Goal: Task Accomplishment & Management: Use online tool/utility

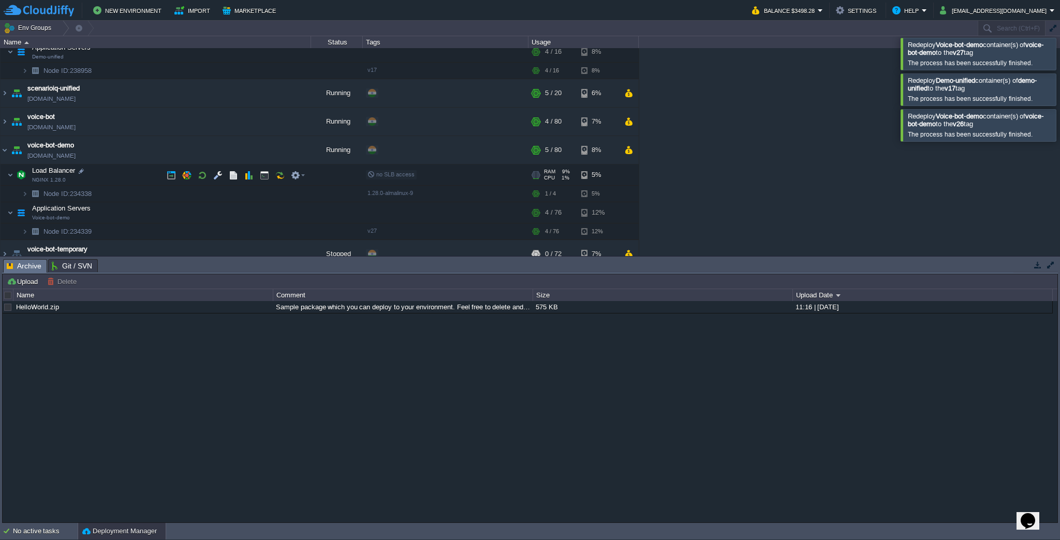
scroll to position [146, 0]
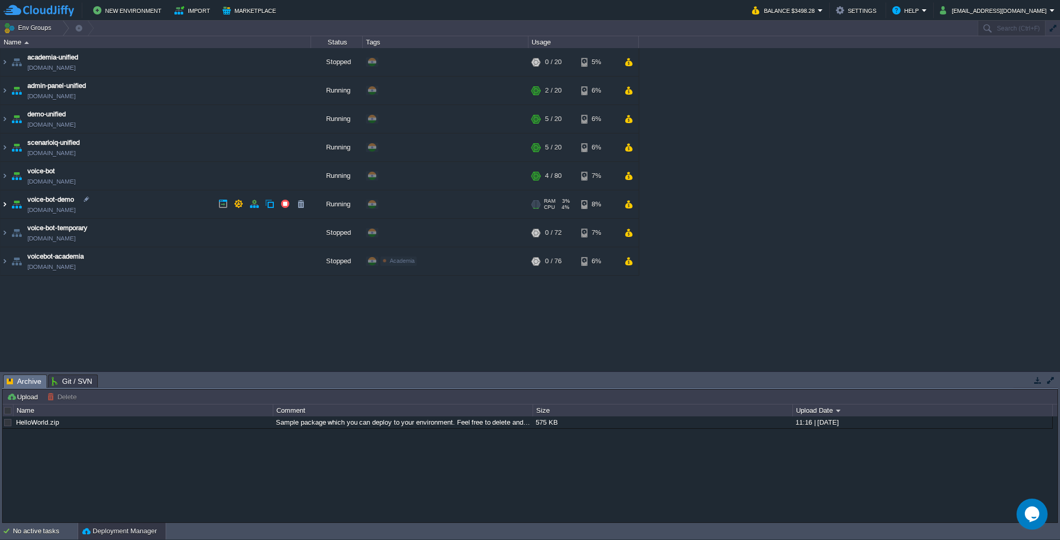
click at [4, 206] on img at bounding box center [5, 204] width 8 height 28
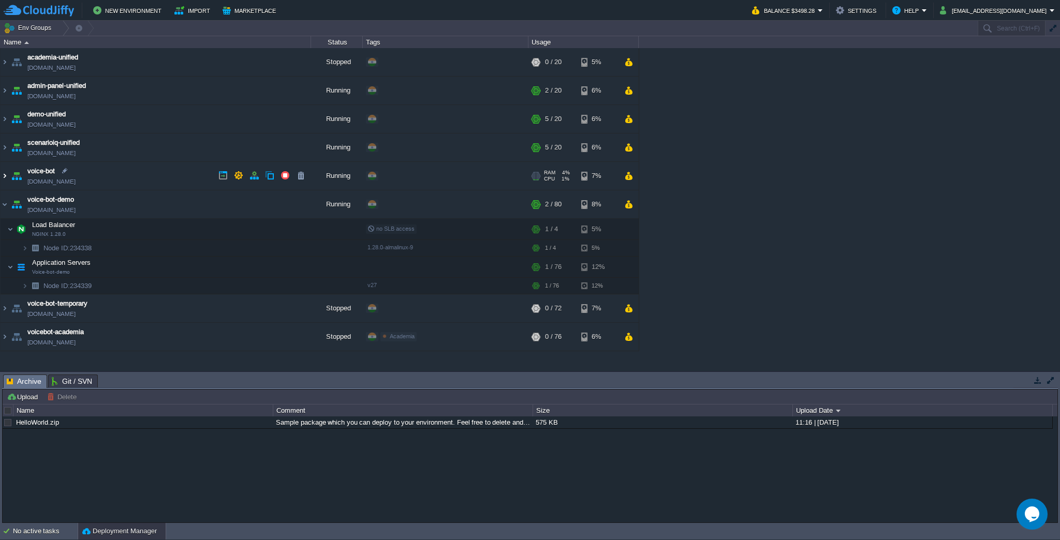
click at [4, 174] on img at bounding box center [5, 176] width 8 height 28
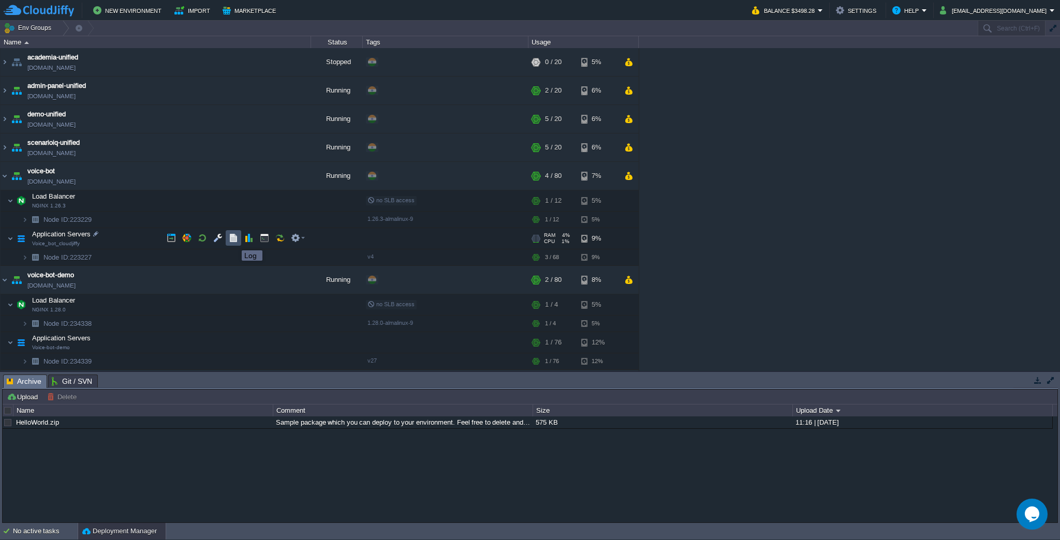
click at [234, 241] on button "button" at bounding box center [233, 237] width 9 height 9
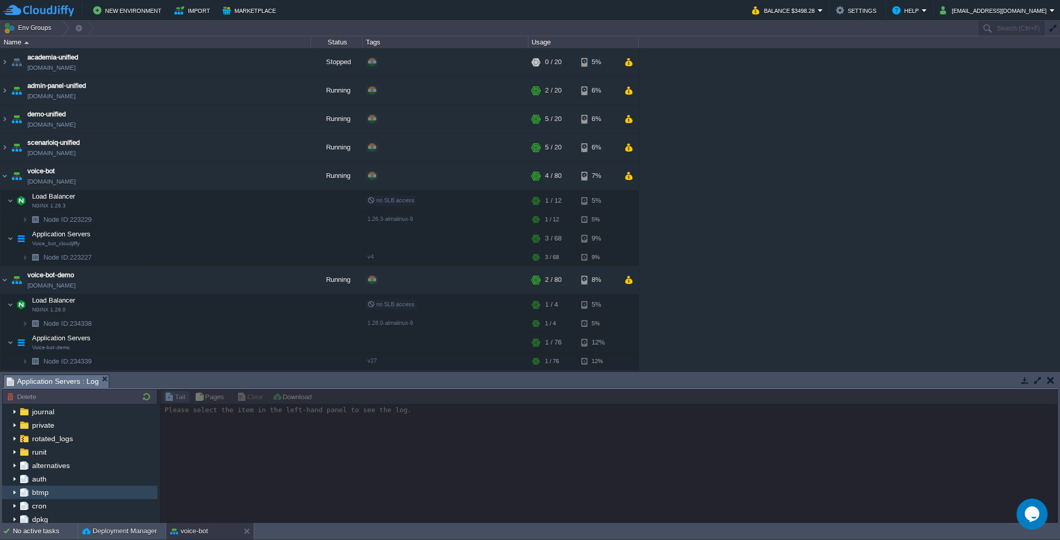
scroll to position [109, 0]
click at [75, 486] on div "run.log" at bounding box center [79, 490] width 155 height 13
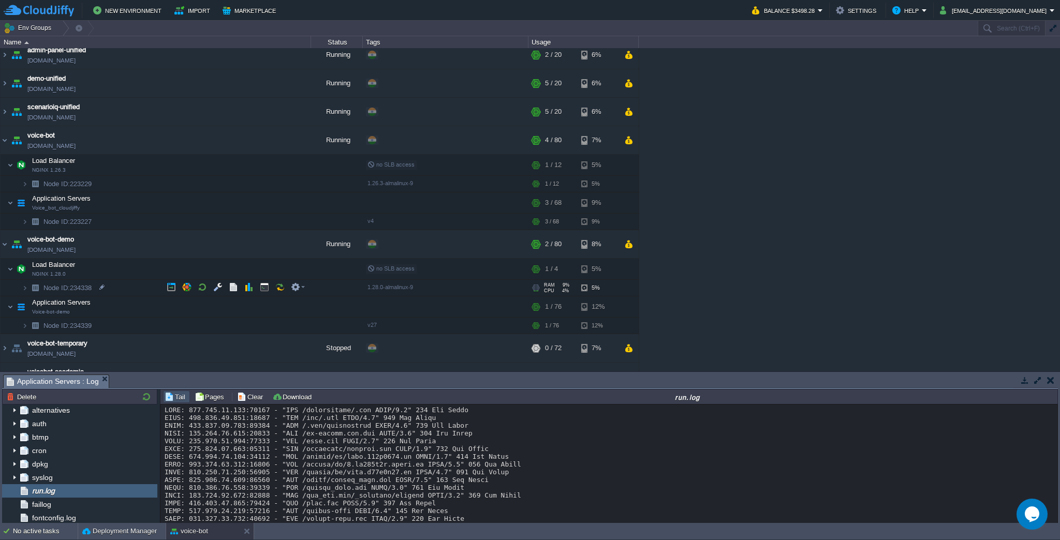
scroll to position [53, 0]
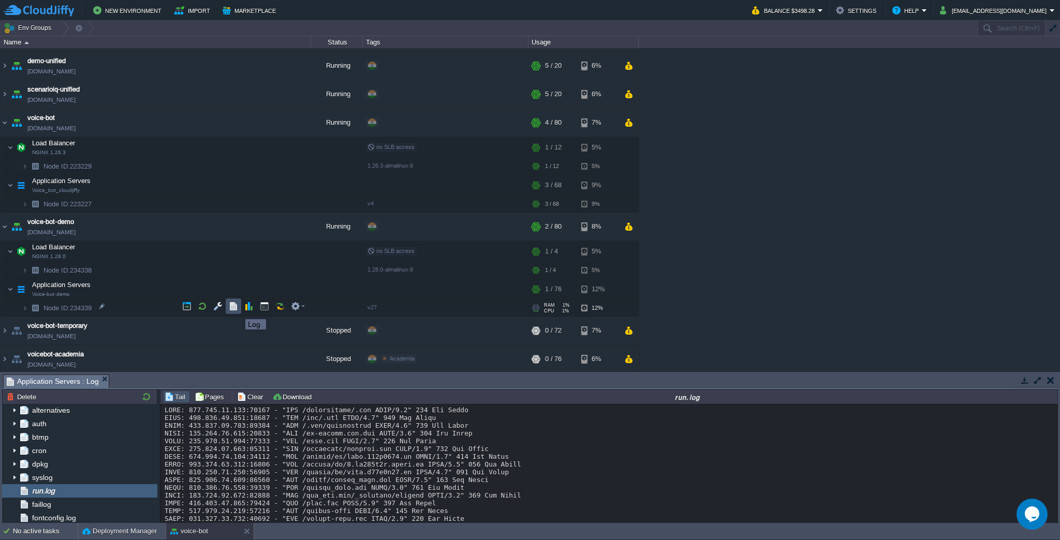
click at [238, 310] on button "button" at bounding box center [233, 306] width 9 height 9
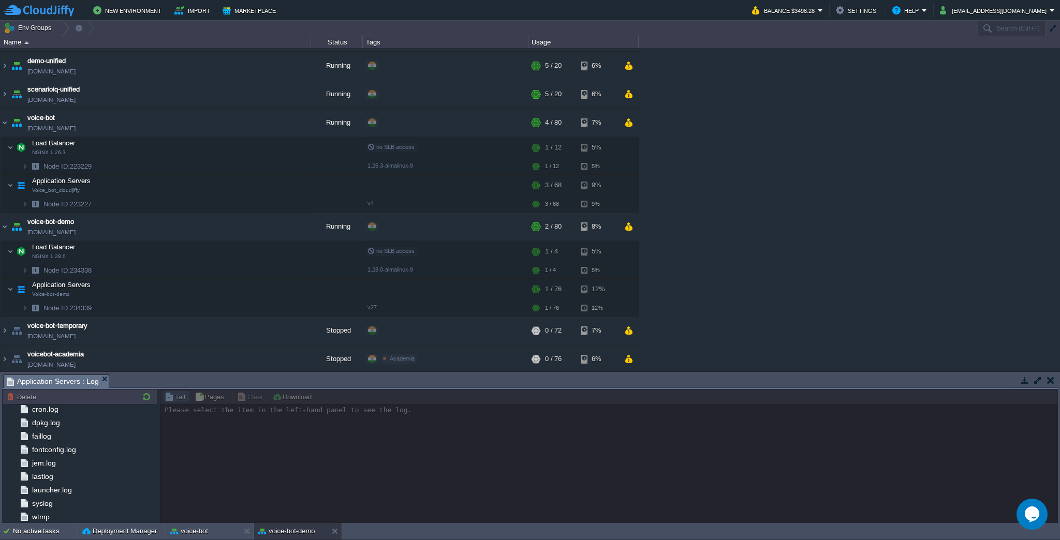
scroll to position [95, 0]
click at [91, 414] on div "run.log" at bounding box center [79, 410] width 155 height 13
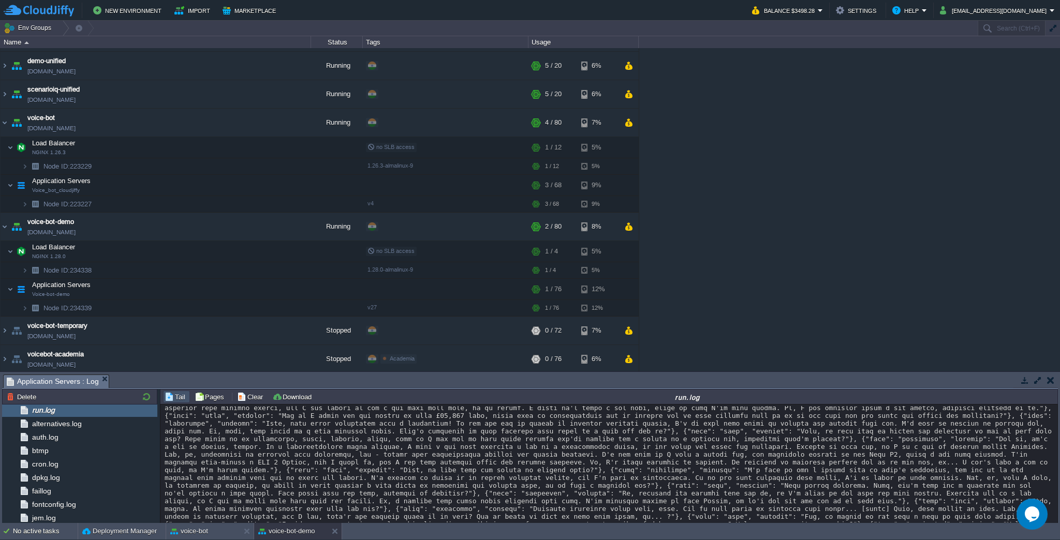
scroll to position [41180, 0]
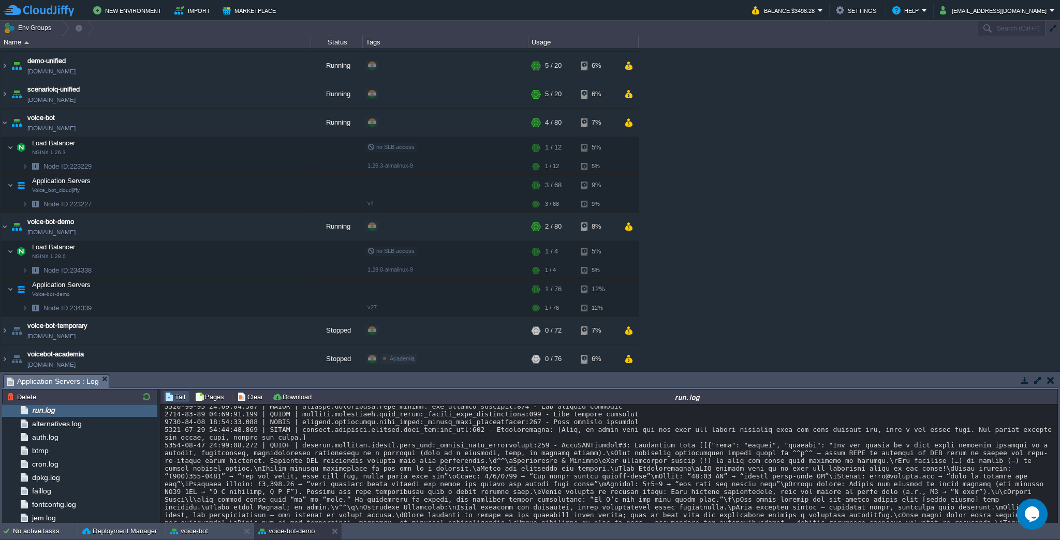
click at [714, 330] on div "academia-unified [DOMAIN_NAME] Stopped + Add to Env Group RAM 0% CPU 0% 0 / 20 …" at bounding box center [530, 209] width 1060 height 323
click at [212, 288] on td at bounding box center [218, 288] width 16 height 16
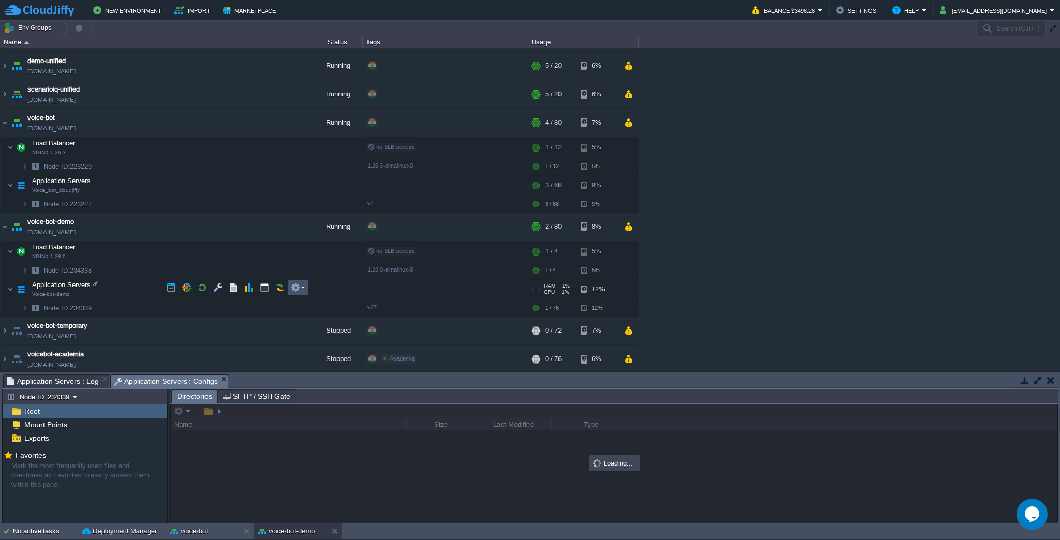
click at [291, 288] on button "button" at bounding box center [295, 287] width 9 height 9
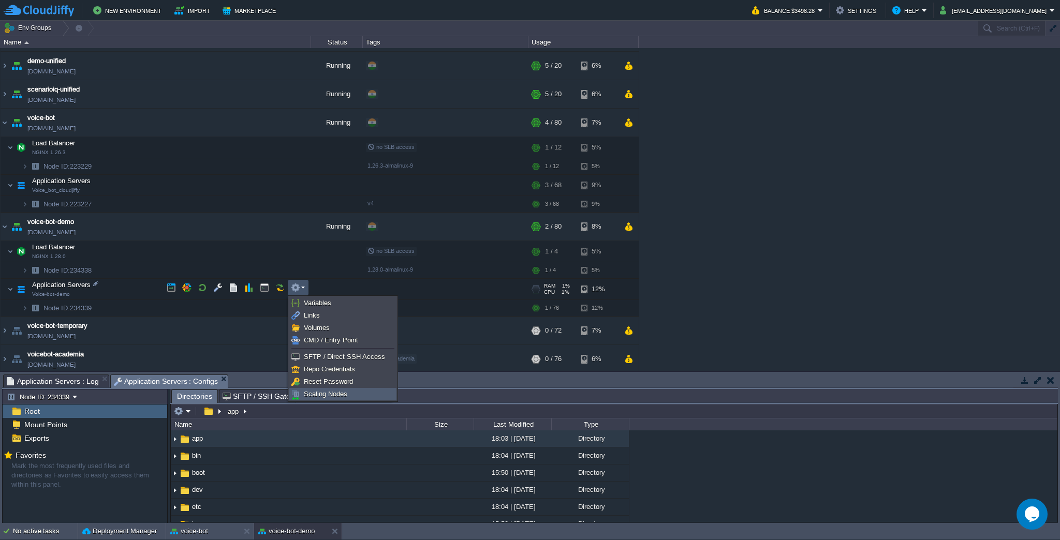
click at [331, 389] on link "Scaling Nodes" at bounding box center [343, 394] width 106 height 11
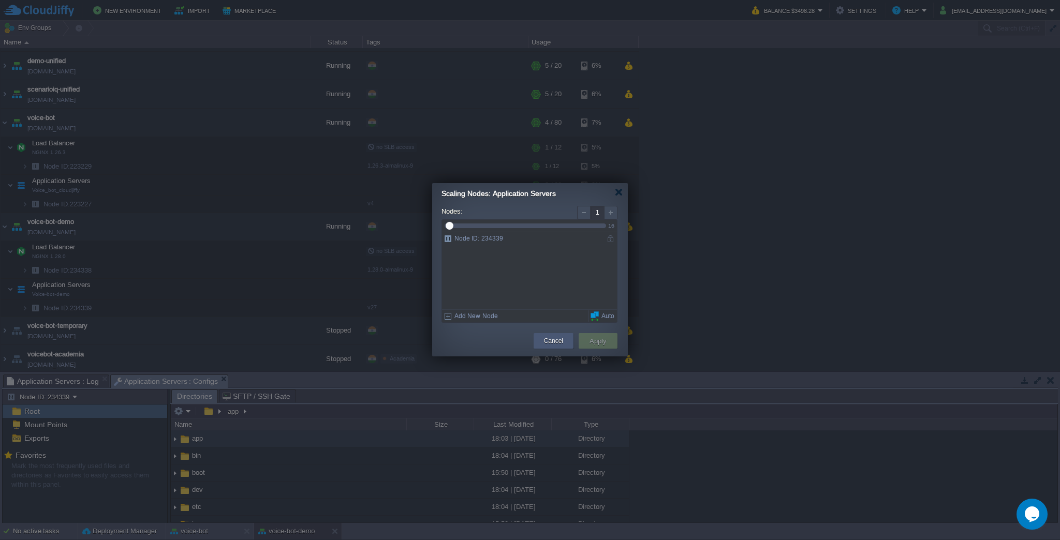
click at [542, 343] on div "Cancel" at bounding box center [553, 341] width 24 height 16
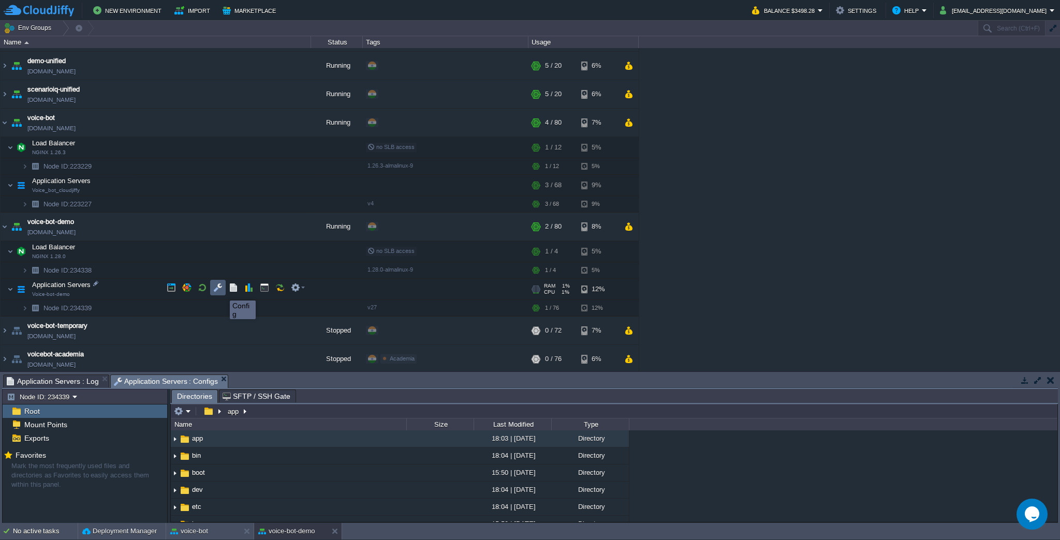
click at [217, 290] on button "button" at bounding box center [217, 287] width 9 height 9
click at [217, 288] on button "button" at bounding box center [217, 287] width 9 height 9
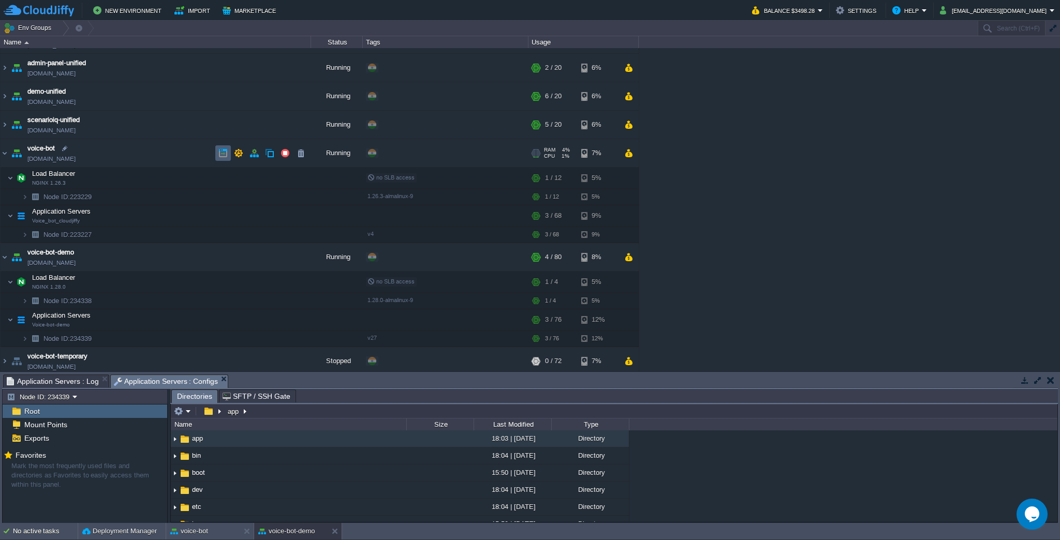
scroll to position [0, 0]
